Goal: Obtain resource: Download file/media

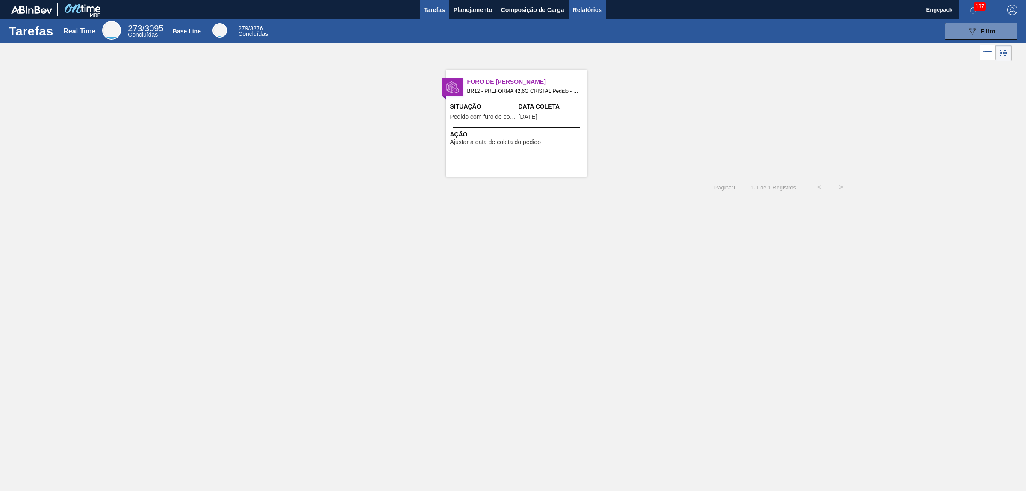
click at [600, 5] on span "Relatórios" at bounding box center [587, 10] width 29 height 10
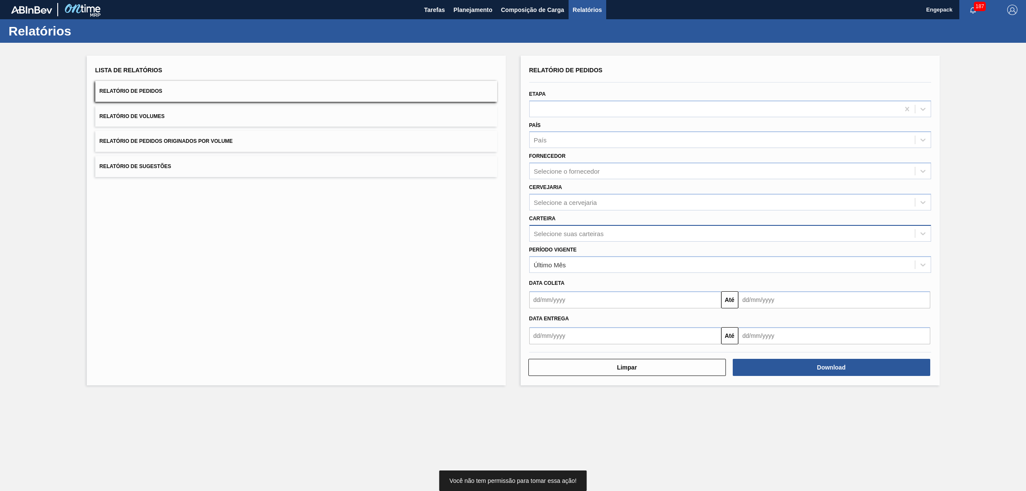
click at [571, 231] on div "Selecione suas carteiras" at bounding box center [569, 233] width 70 height 7
type input "pref"
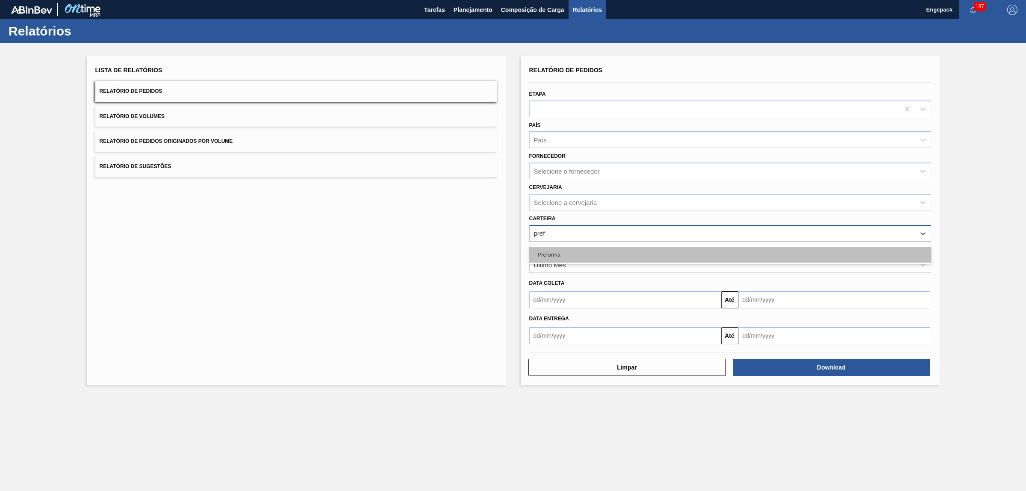
click at [563, 253] on div "Preforma" at bounding box center [730, 255] width 402 height 16
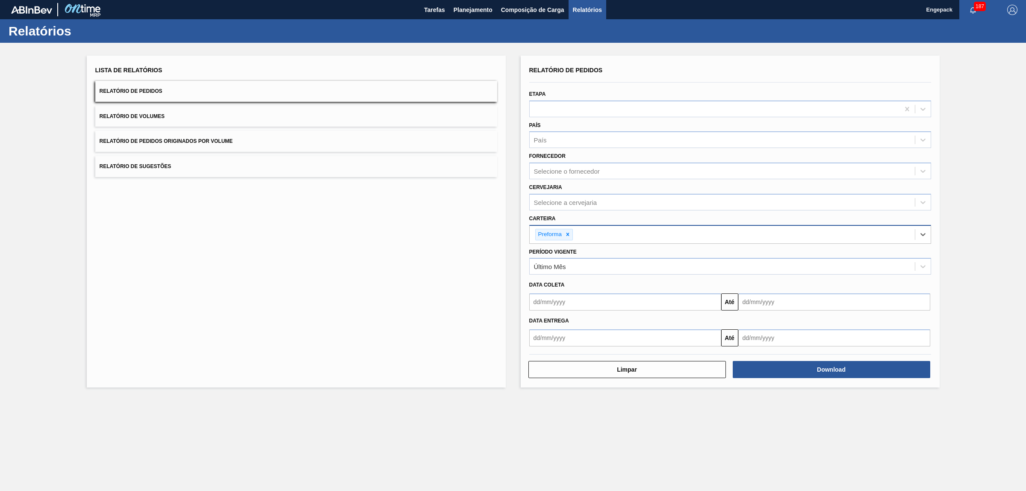
click at [552, 303] on input "text" at bounding box center [625, 301] width 192 height 17
click at [536, 321] on button "Previous Month" at bounding box center [537, 322] width 6 height 6
click at [608, 352] on div "1" at bounding box center [609, 350] width 12 height 12
type input "[DATE]"
click at [772, 303] on input "text" at bounding box center [834, 301] width 192 height 17
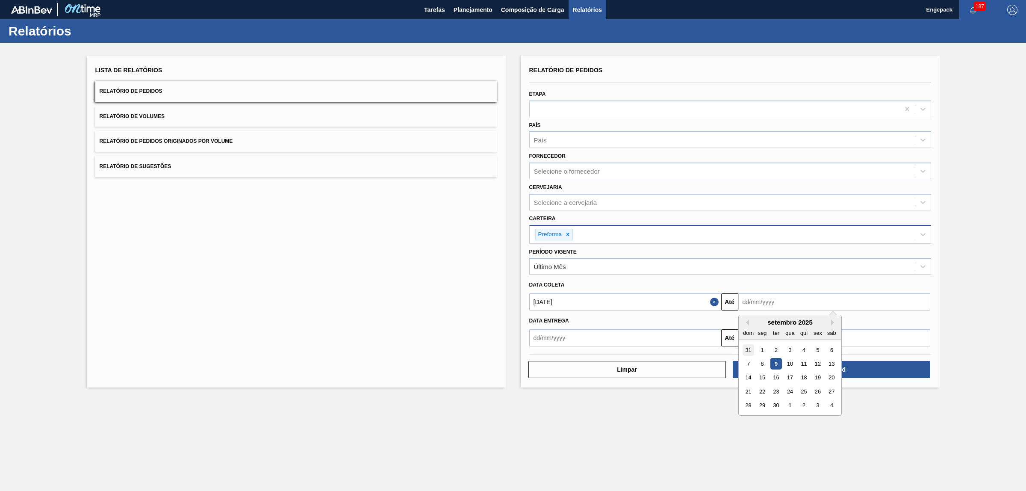
click at [743, 352] on div "31" at bounding box center [748, 350] width 12 height 12
type input "[DATE]"
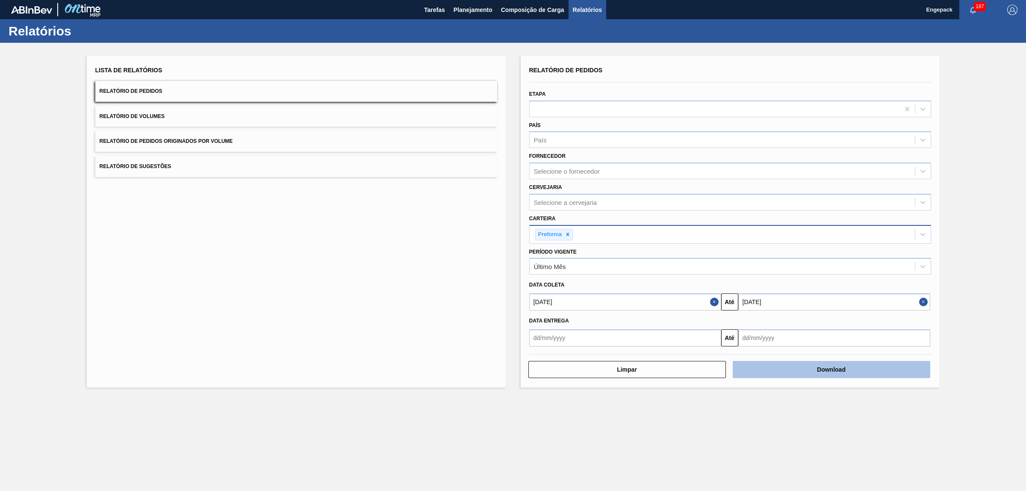
click at [766, 365] on button "Download" at bounding box center [831, 369] width 197 height 17
